Goal: Task Accomplishment & Management: Manage account settings

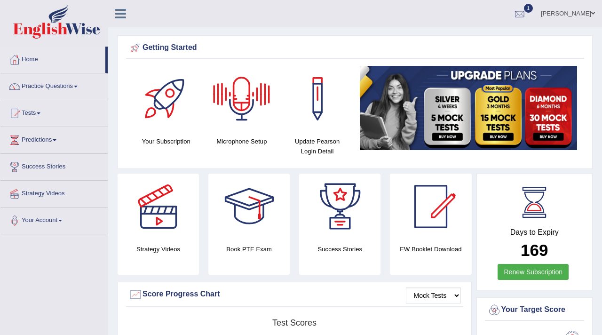
click at [518, 14] on div at bounding box center [520, 14] width 14 height 14
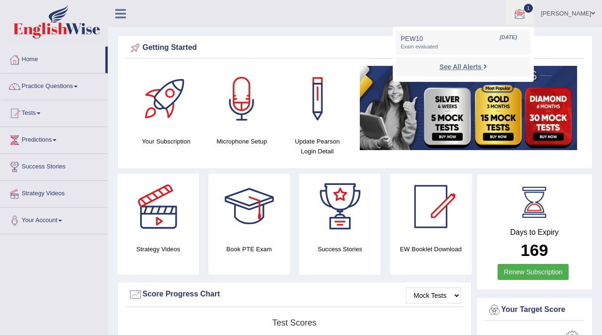
click at [452, 64] on strong "See All Alerts" at bounding box center [460, 67] width 42 height 8
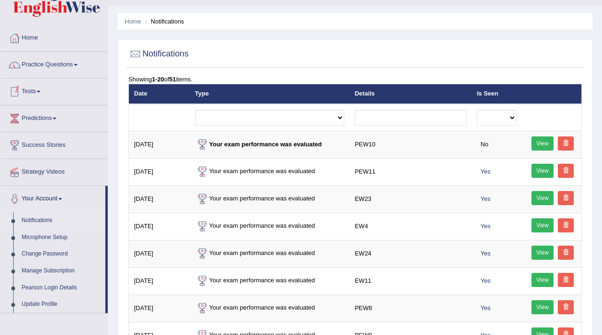
scroll to position [26, 0]
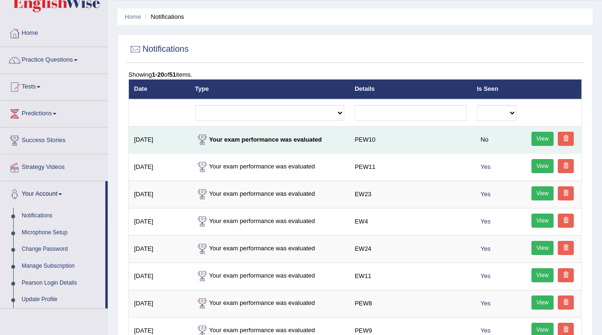
click at [538, 134] on link "View" at bounding box center [543, 139] width 23 height 14
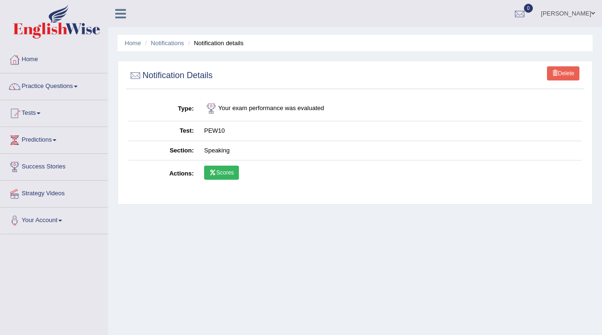
click at [232, 171] on link "Scores" at bounding box center [221, 173] width 35 height 14
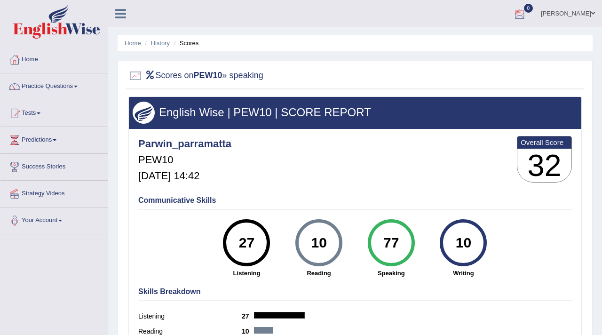
click at [588, 13] on link "[PERSON_NAME]" at bounding box center [568, 12] width 68 height 24
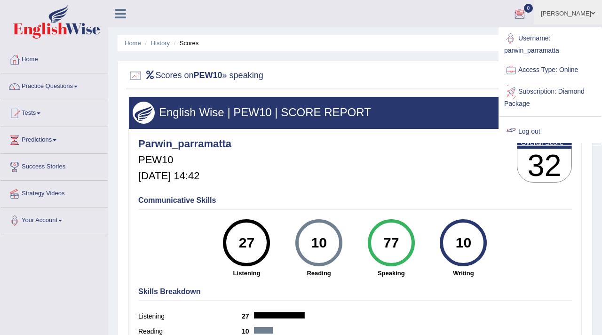
click at [529, 131] on link "Log out" at bounding box center [551, 132] width 102 height 22
